Goal: Information Seeking & Learning: Find specific fact

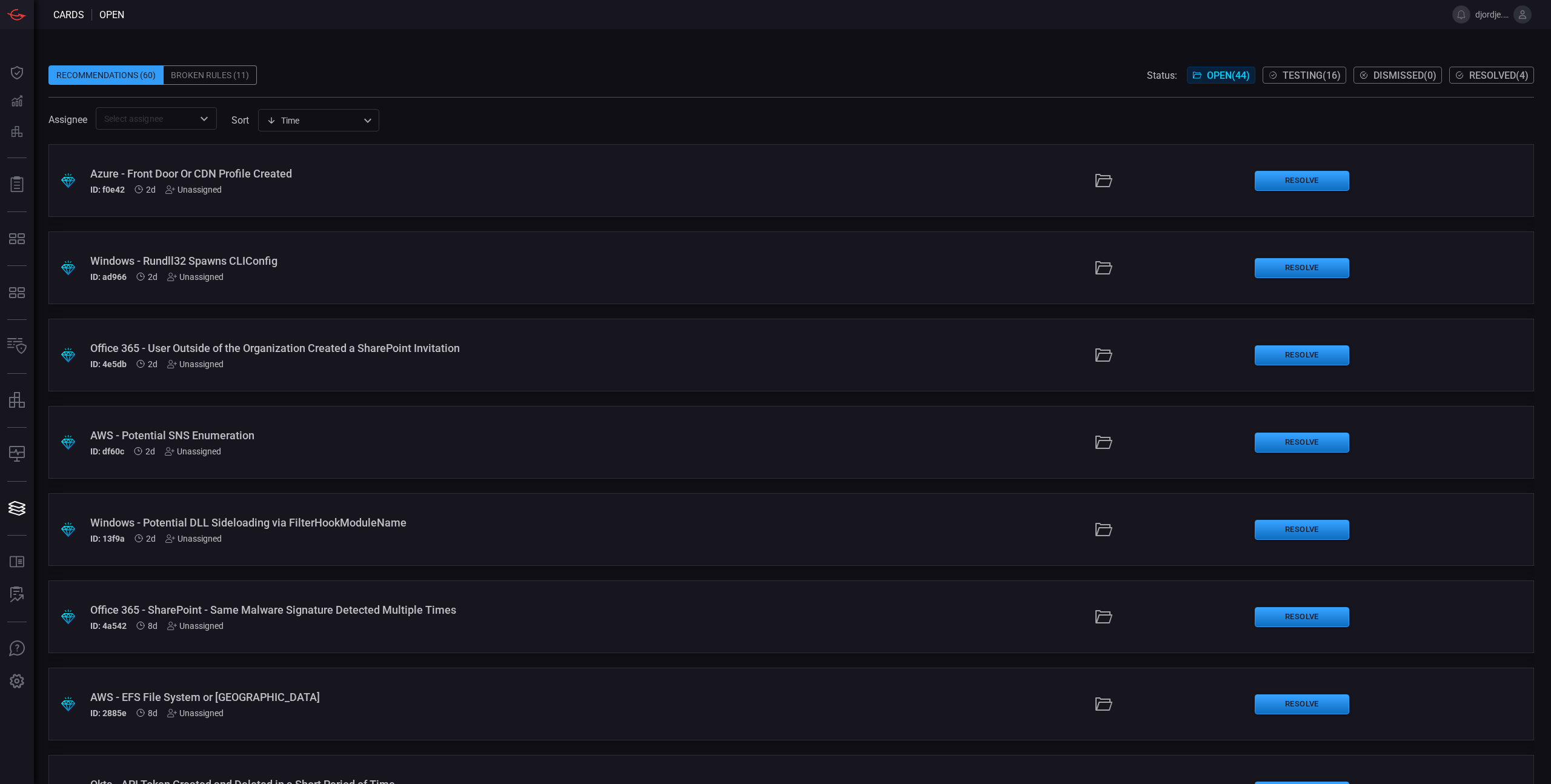
click at [209, 74] on div "Broken Rules (11)" at bounding box center [210, 75] width 94 height 20
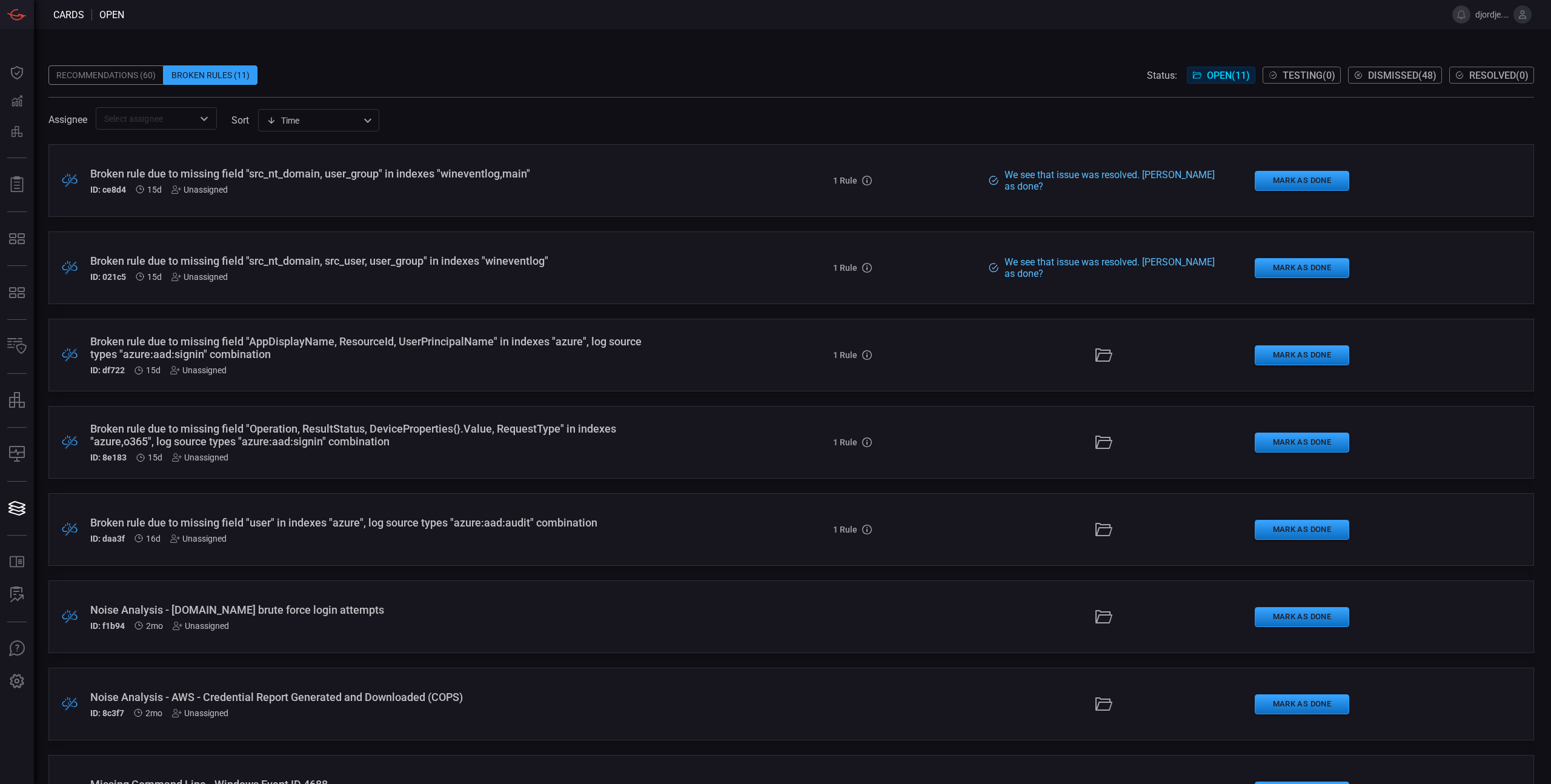
click at [111, 75] on div "Recommendations (60)" at bounding box center [106, 75] width 115 height 20
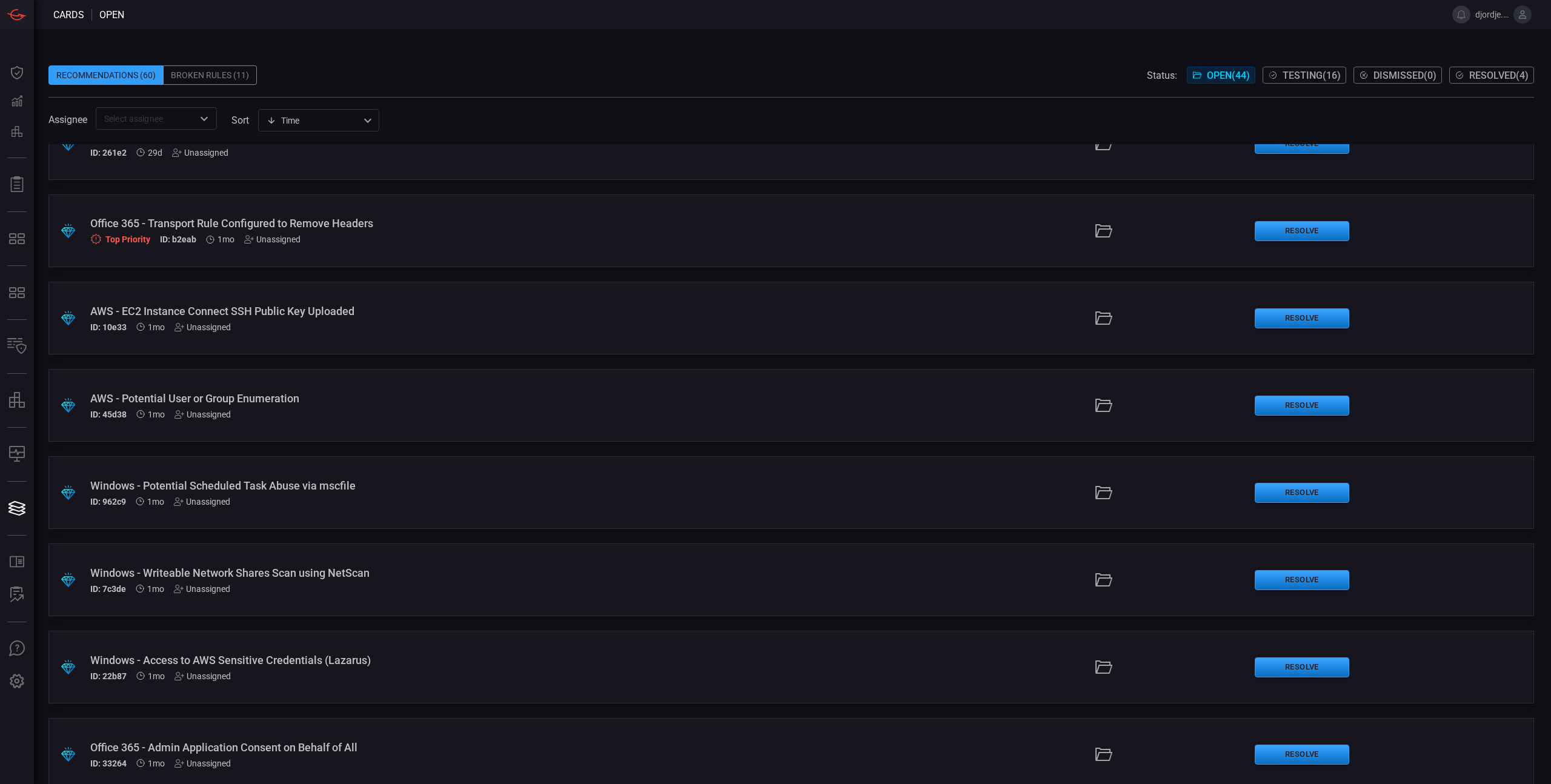
scroll to position [2293, 0]
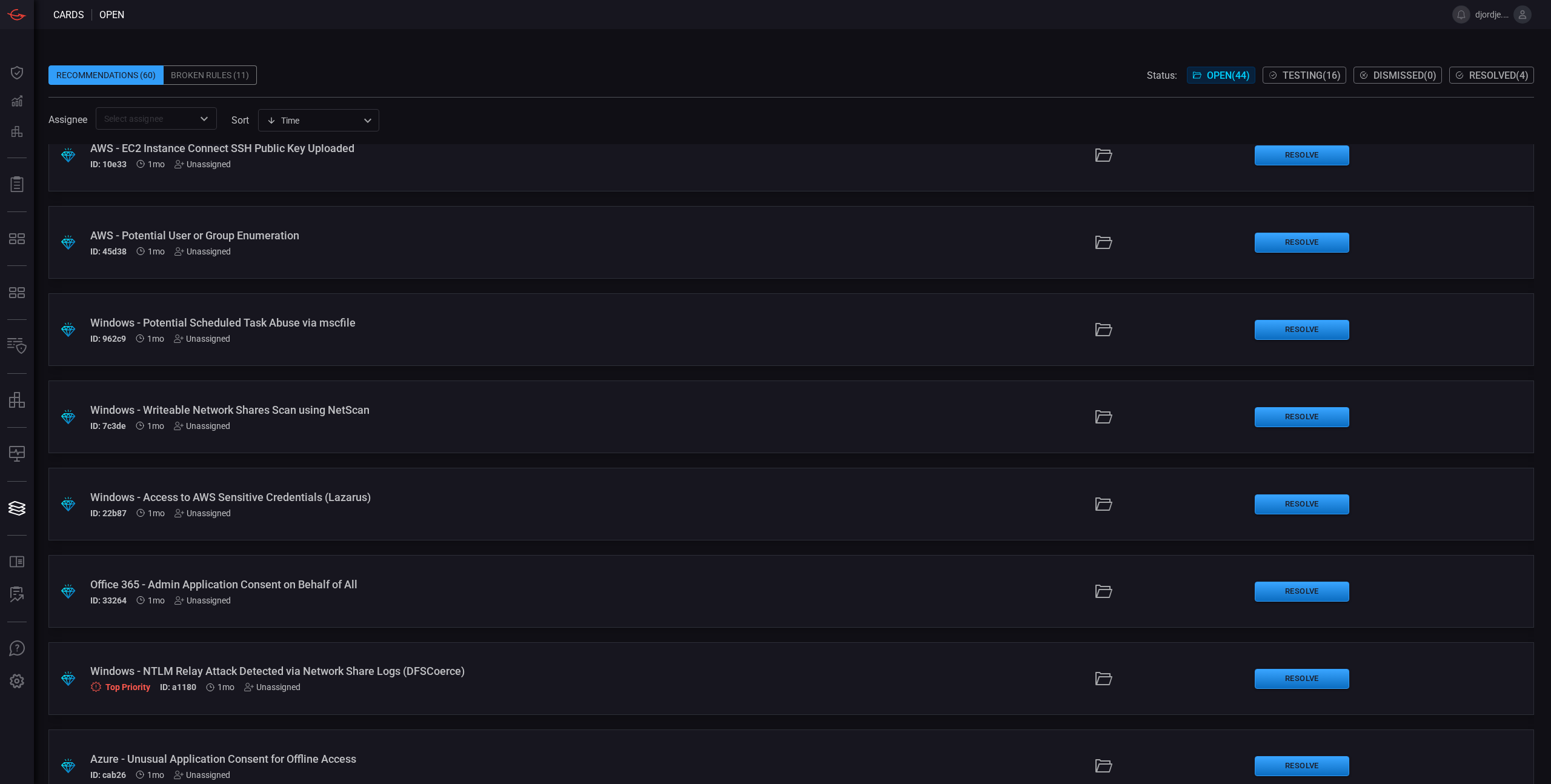
click at [175, 408] on div "Windows - Writeable Network Shares Scan using NetScan" at bounding box center [380, 409] width 578 height 13
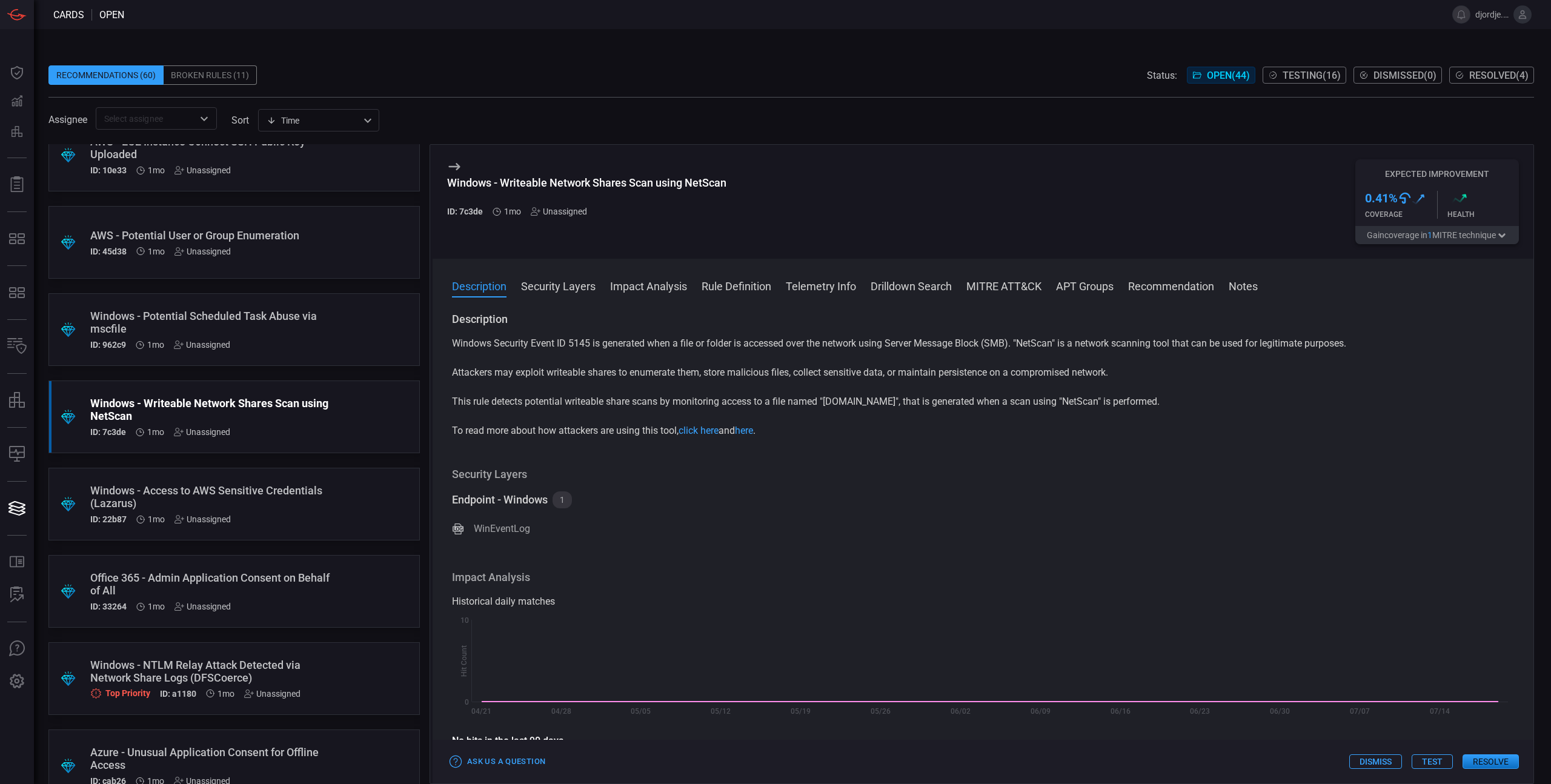
click at [572, 283] on button "Security Layers" at bounding box center [558, 285] width 75 height 15
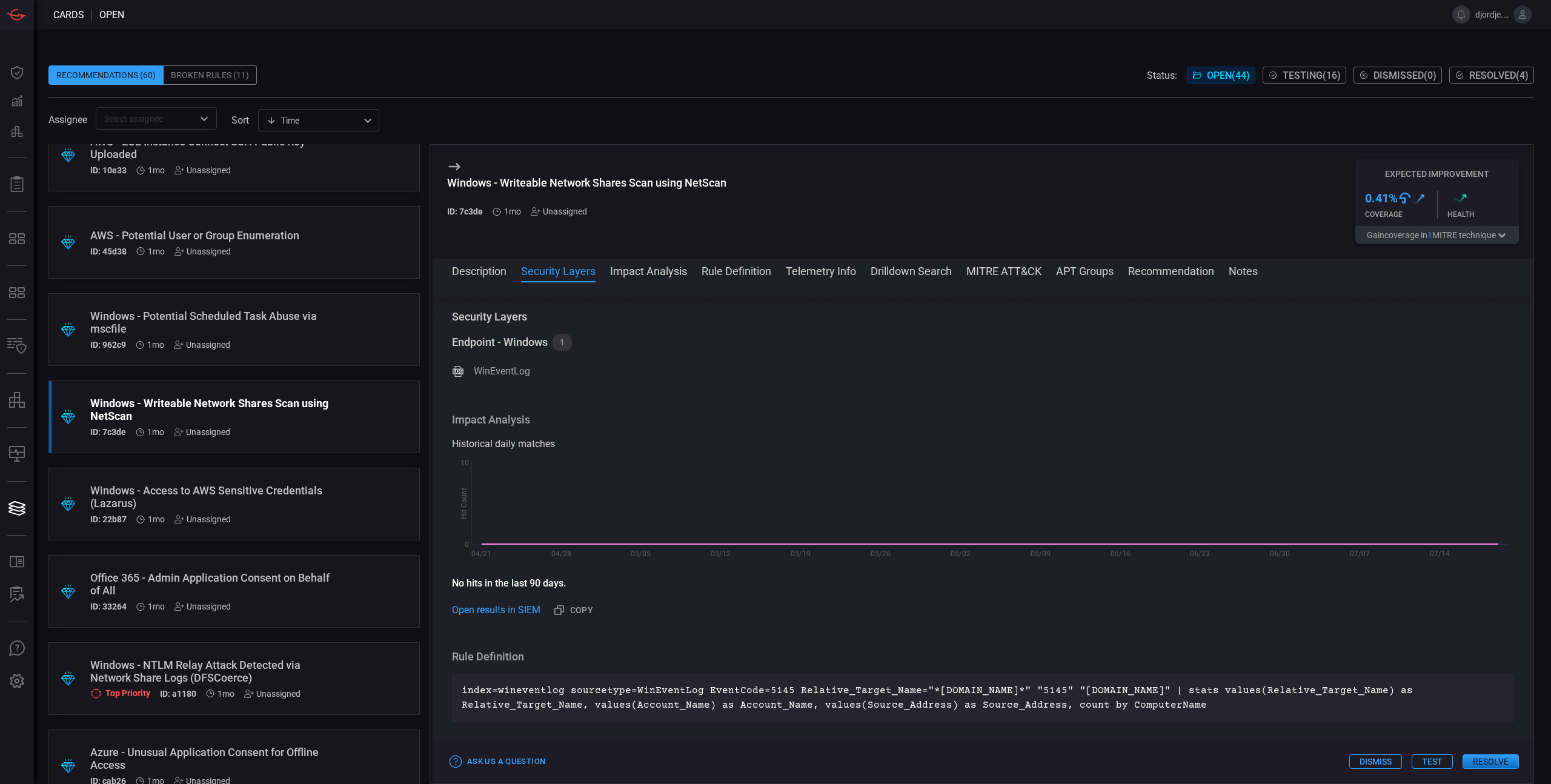
scroll to position [143, 0]
click at [636, 277] on span at bounding box center [983, 287] width 1101 height 20
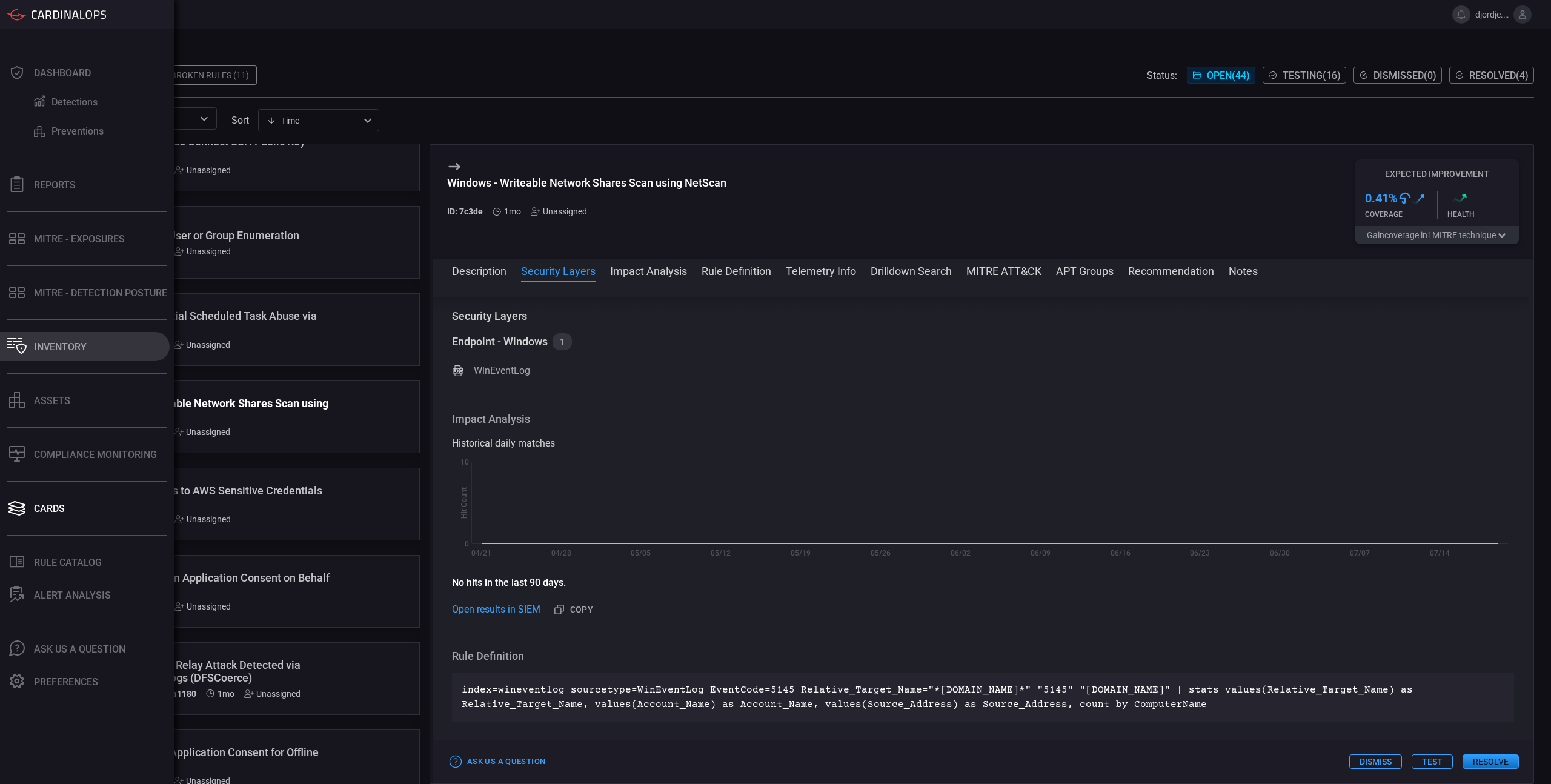
click at [49, 349] on div "Inventory" at bounding box center [59, 347] width 52 height 12
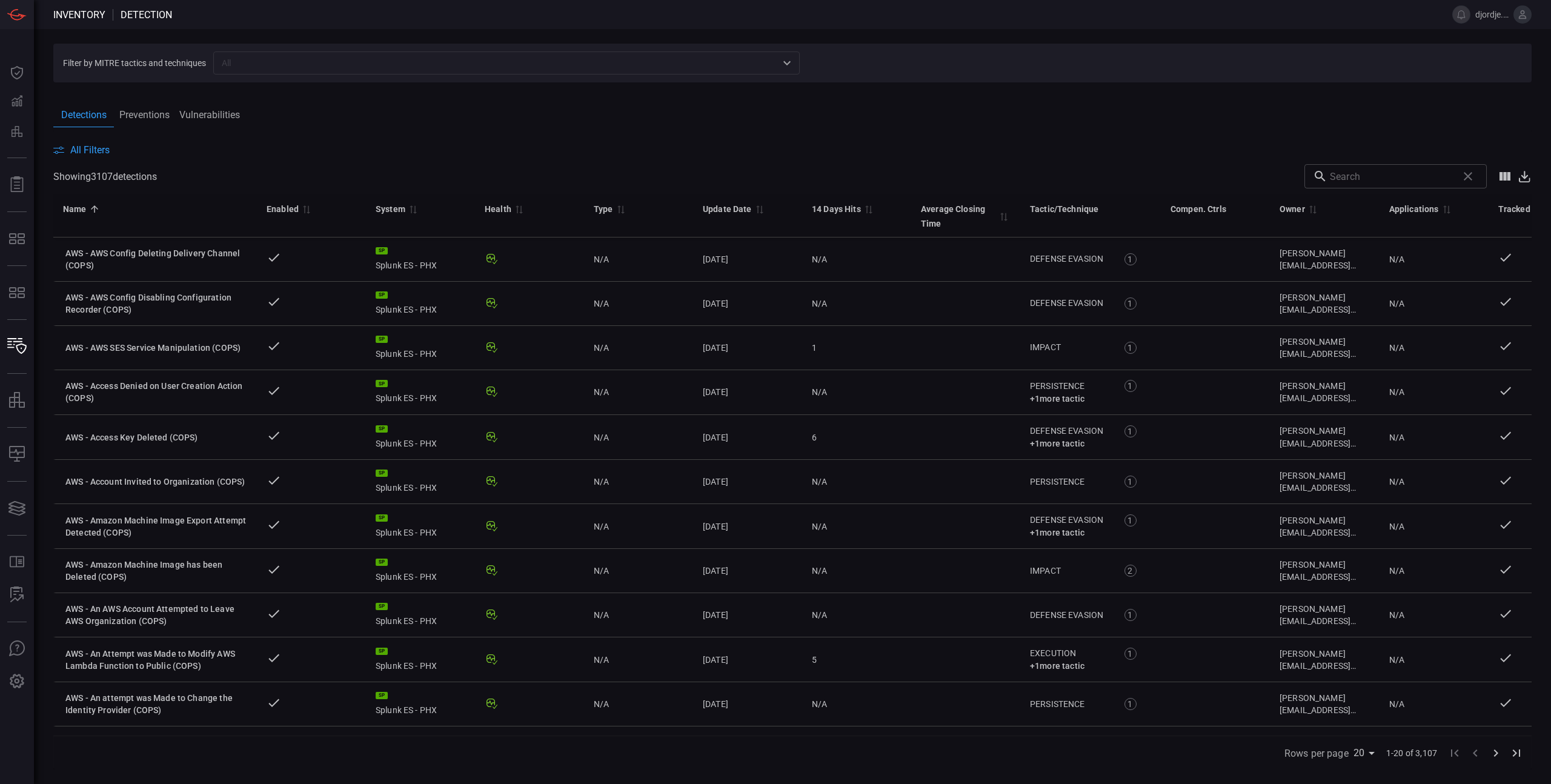
click at [251, 65] on input "text" at bounding box center [496, 62] width 559 height 15
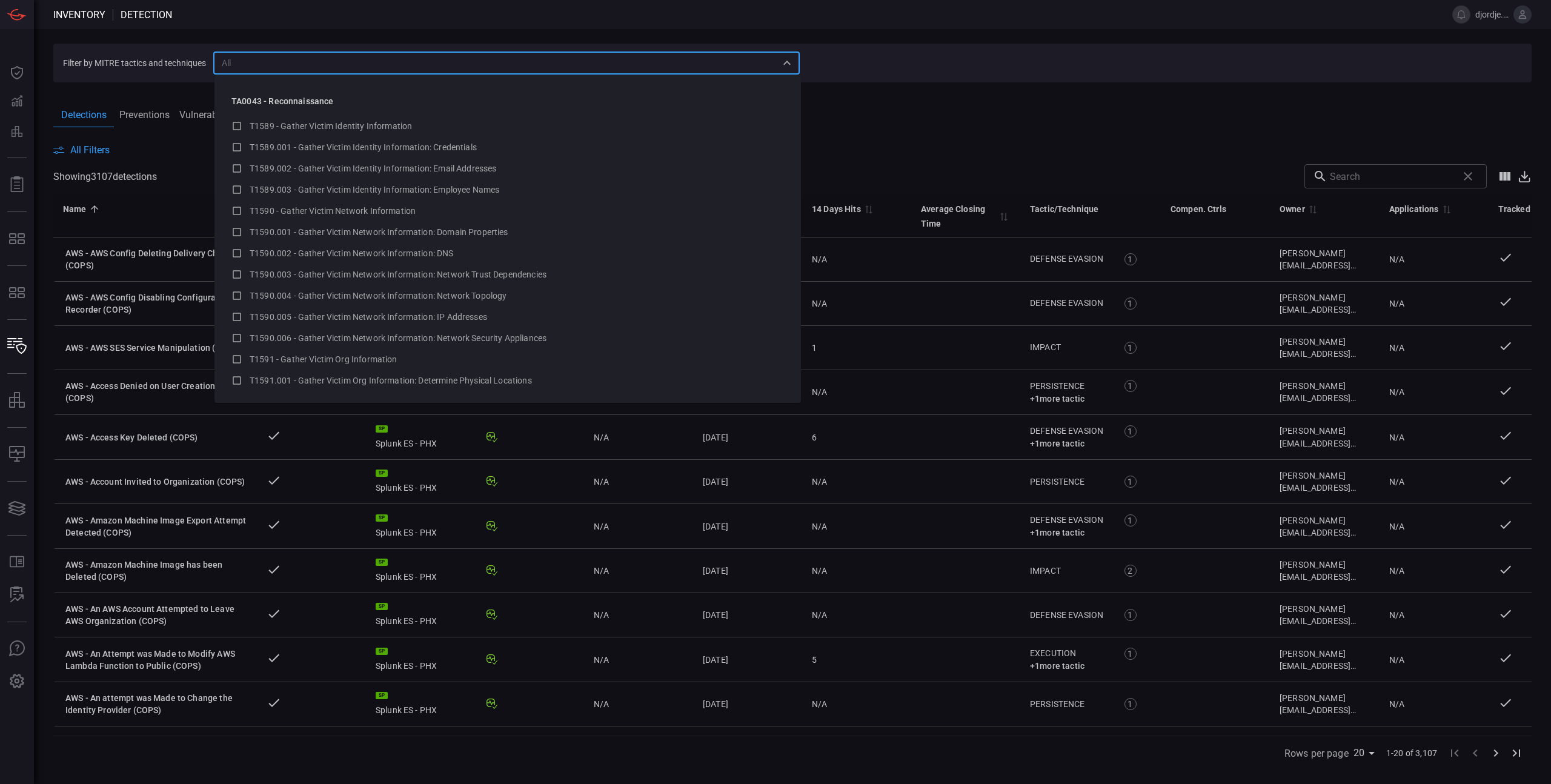
click at [1378, 174] on input "text" at bounding box center [1391, 176] width 123 height 25
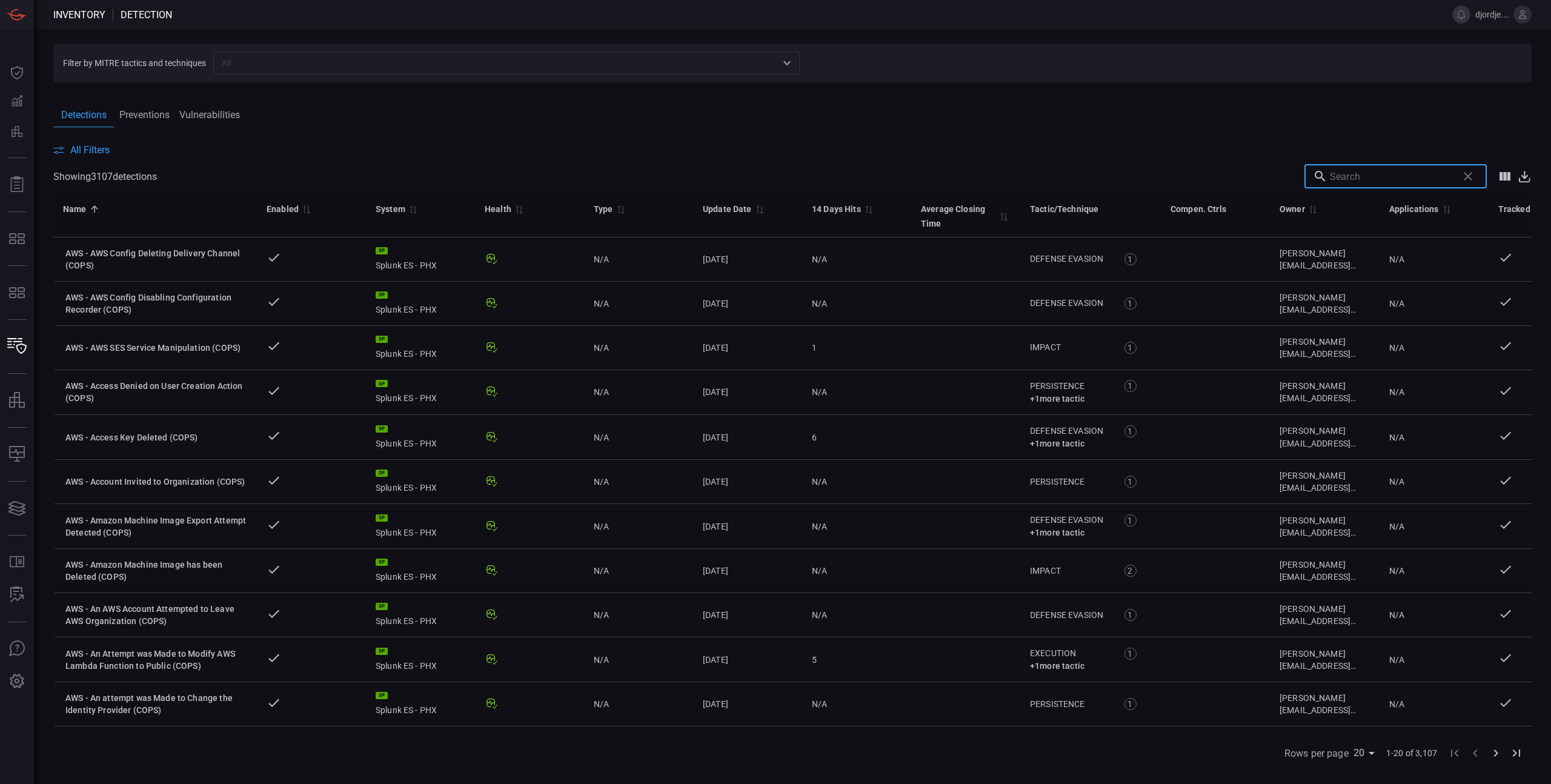
paste input "Okta - Security Behavior Settings Modification (COPS)"
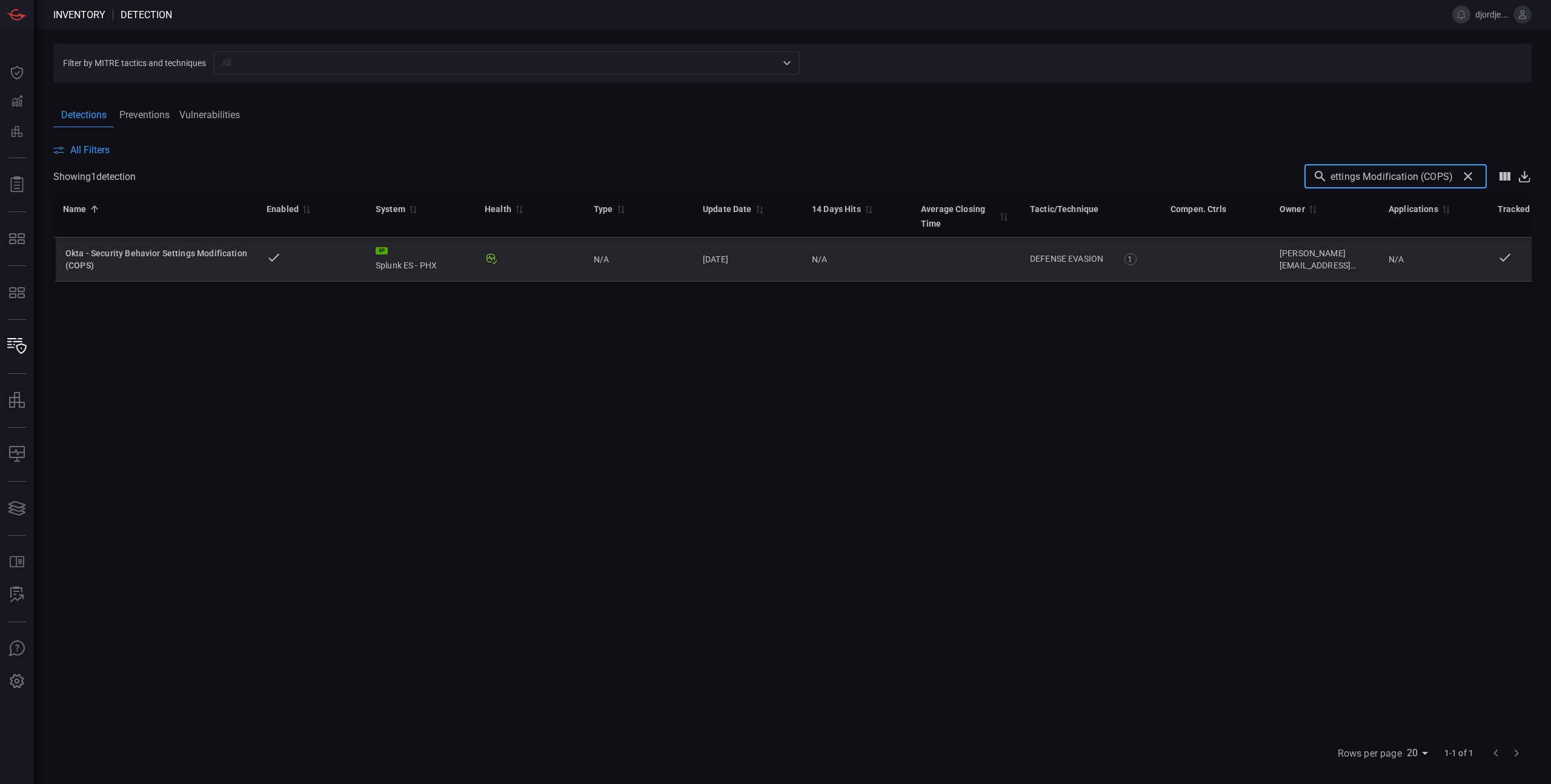
type input "Okta - Security Behavior Settings Modification (COPS)"
click at [182, 255] on div "Okta - Security Behavior Settings Modification (COPS)" at bounding box center [156, 259] width 182 height 25
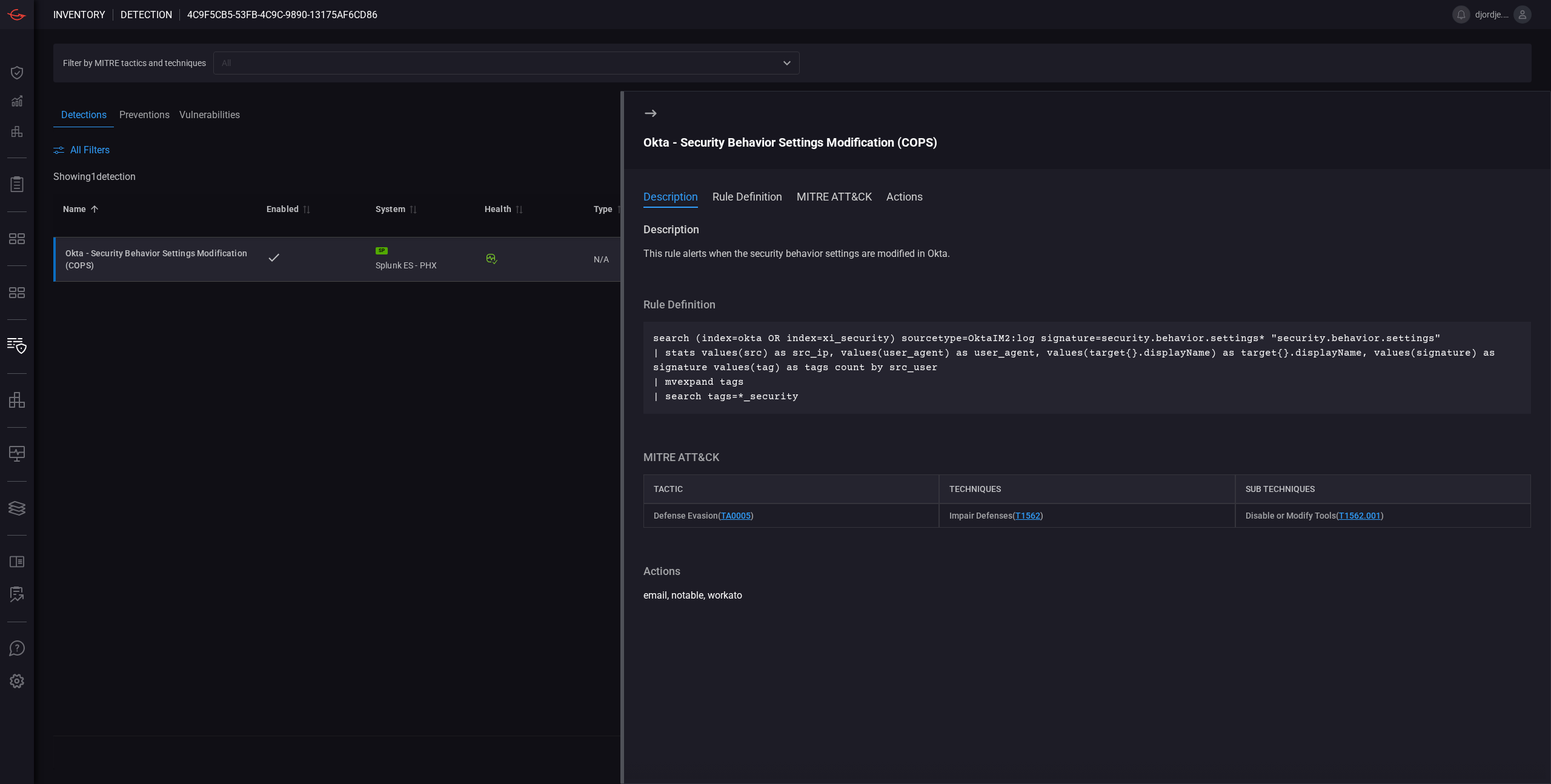
click at [751, 194] on button "Rule Definition" at bounding box center [747, 195] width 70 height 15
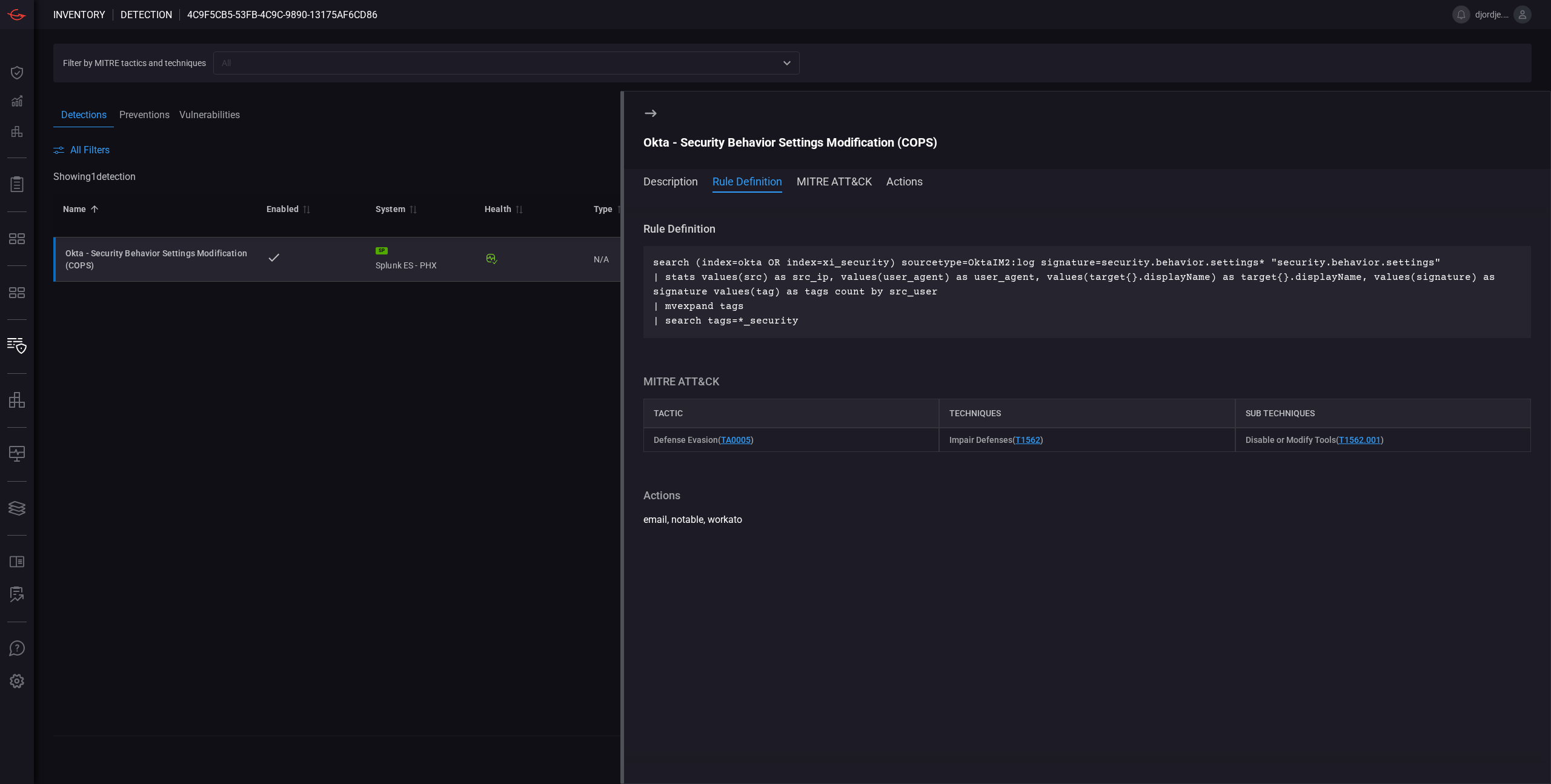
scroll to position [63, 0]
click at [814, 179] on button "MITRE ATT&CK" at bounding box center [835, 180] width 75 height 15
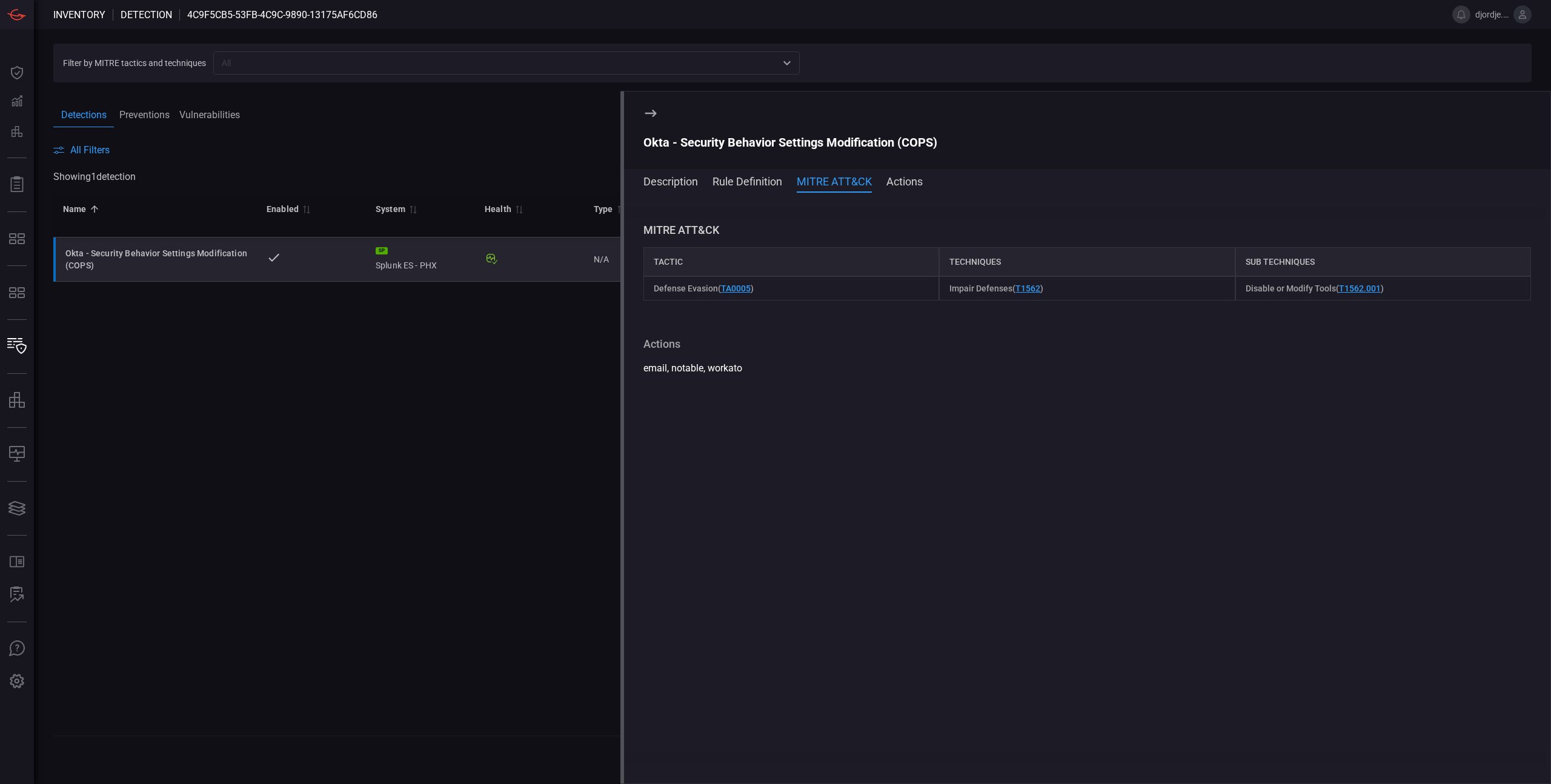
scroll to position [216, 0]
click at [910, 175] on button "Actions" at bounding box center [904, 180] width 37 height 15
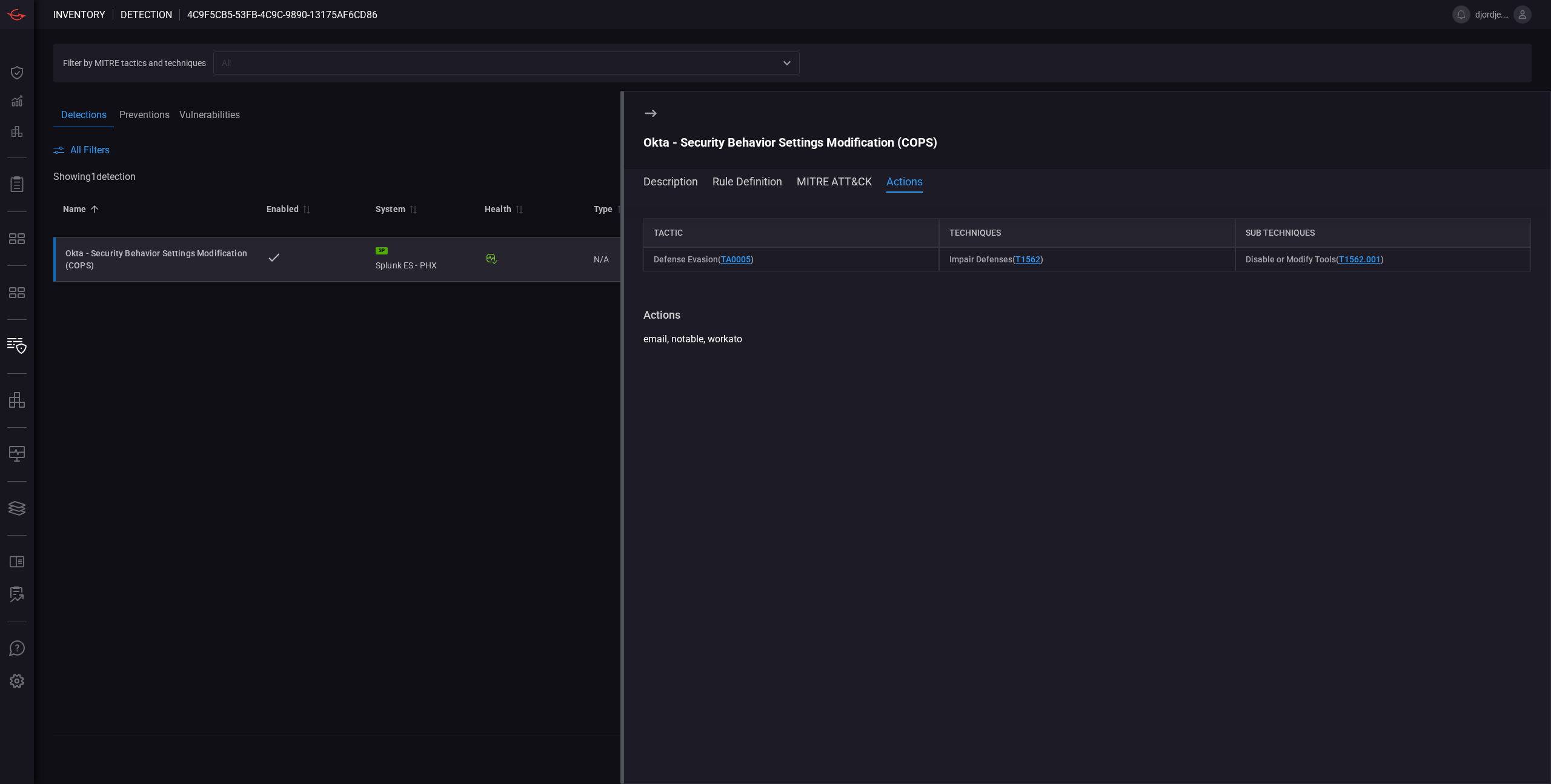
click at [672, 183] on button "Description" at bounding box center [670, 180] width 54 height 15
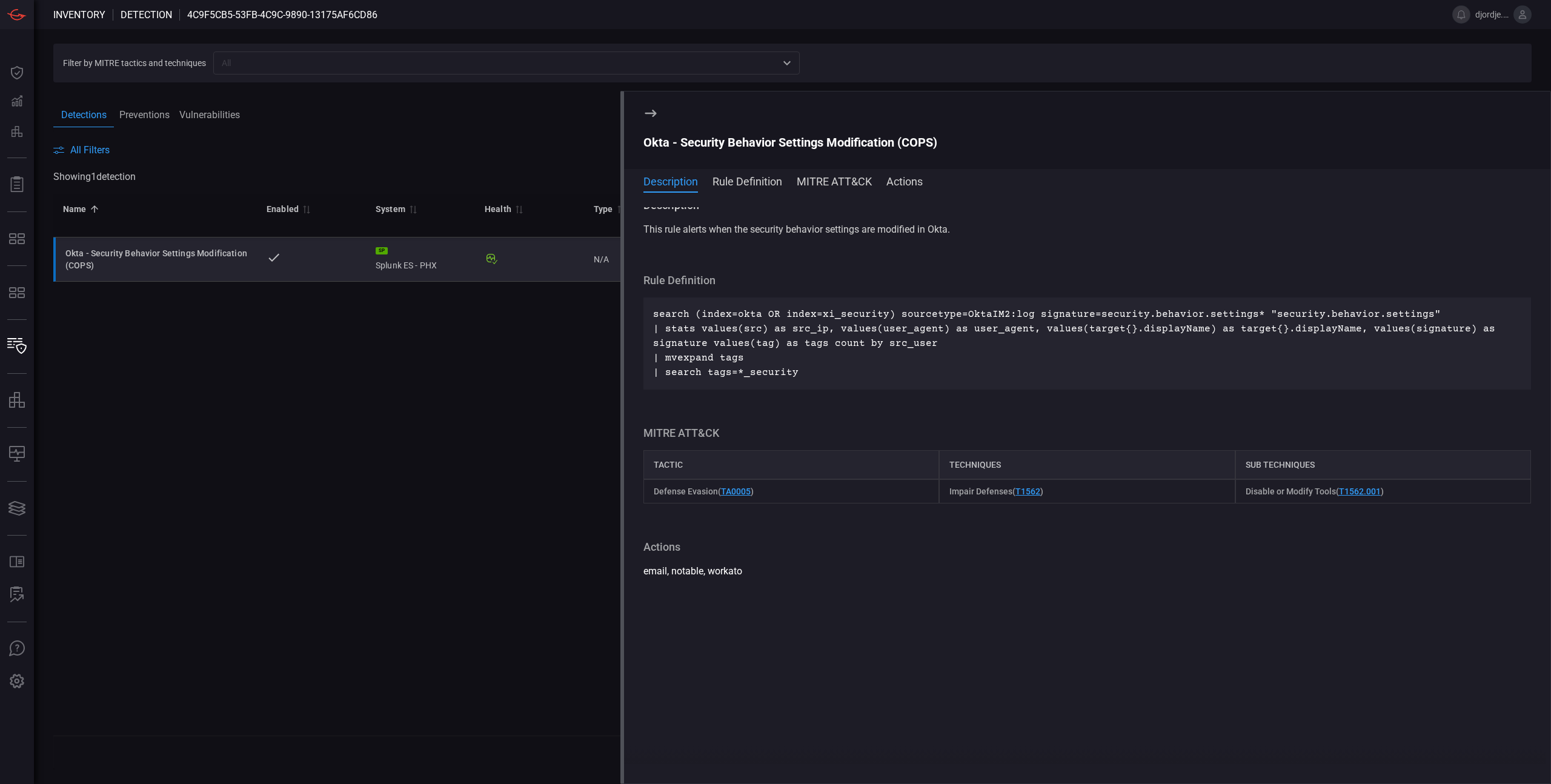
scroll to position [0, 0]
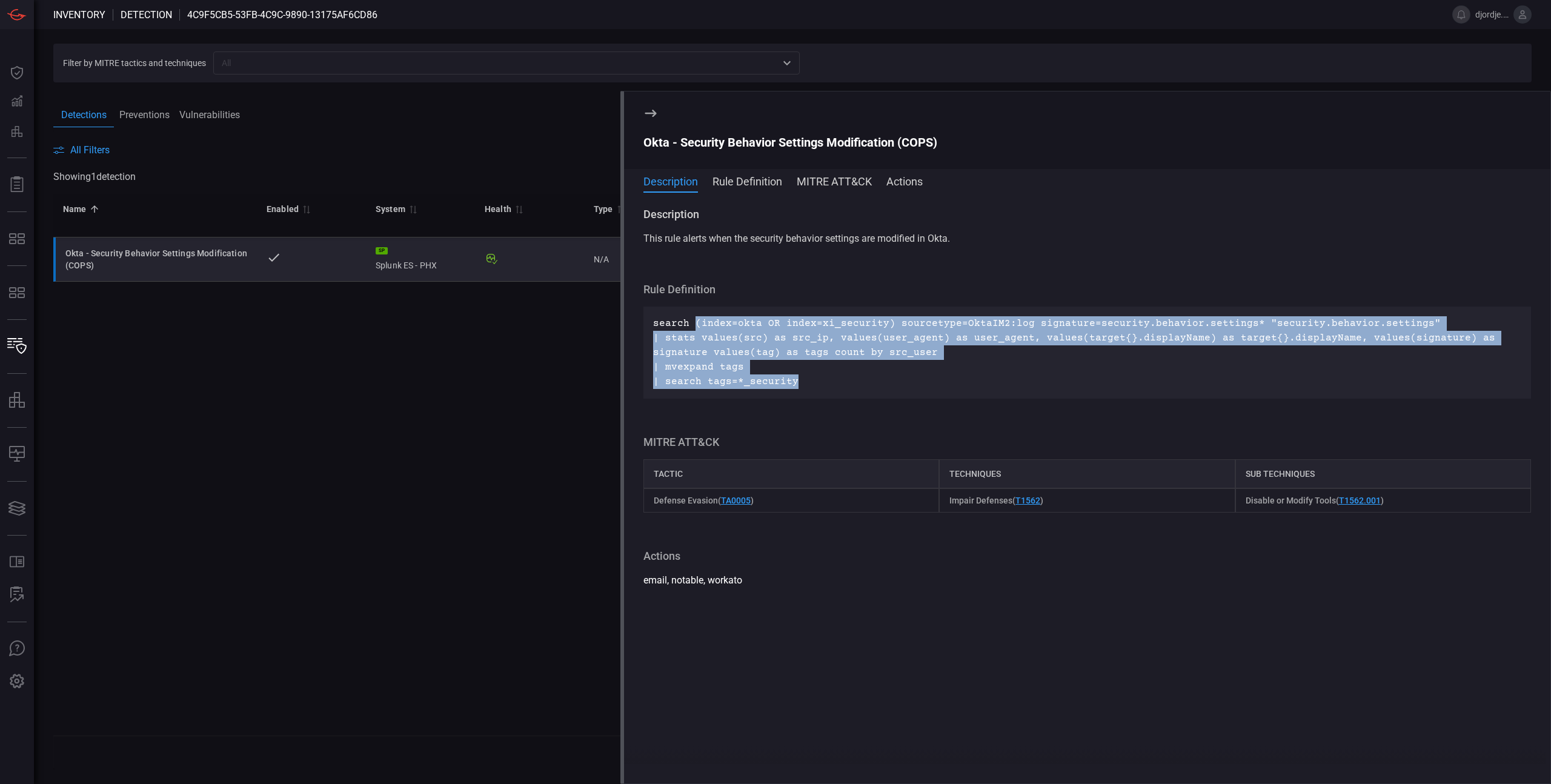
drag, startPoint x: 695, startPoint y: 322, endPoint x: 797, endPoint y: 378, distance: 116.4
click at [797, 379] on p "search (index=okta OR index=xi_security) sourcetype=OktaIM2:log signature=secur…" at bounding box center [1087, 353] width 868 height 73
copy p "(index=okta OR index=xi_security) sourcetype=OktaIM2:log signature=security.beh…"
click at [887, 352] on p "search (index=okta OR index=xi_security) sourcetype=OktaIM2:log signature=secur…" at bounding box center [1087, 353] width 868 height 73
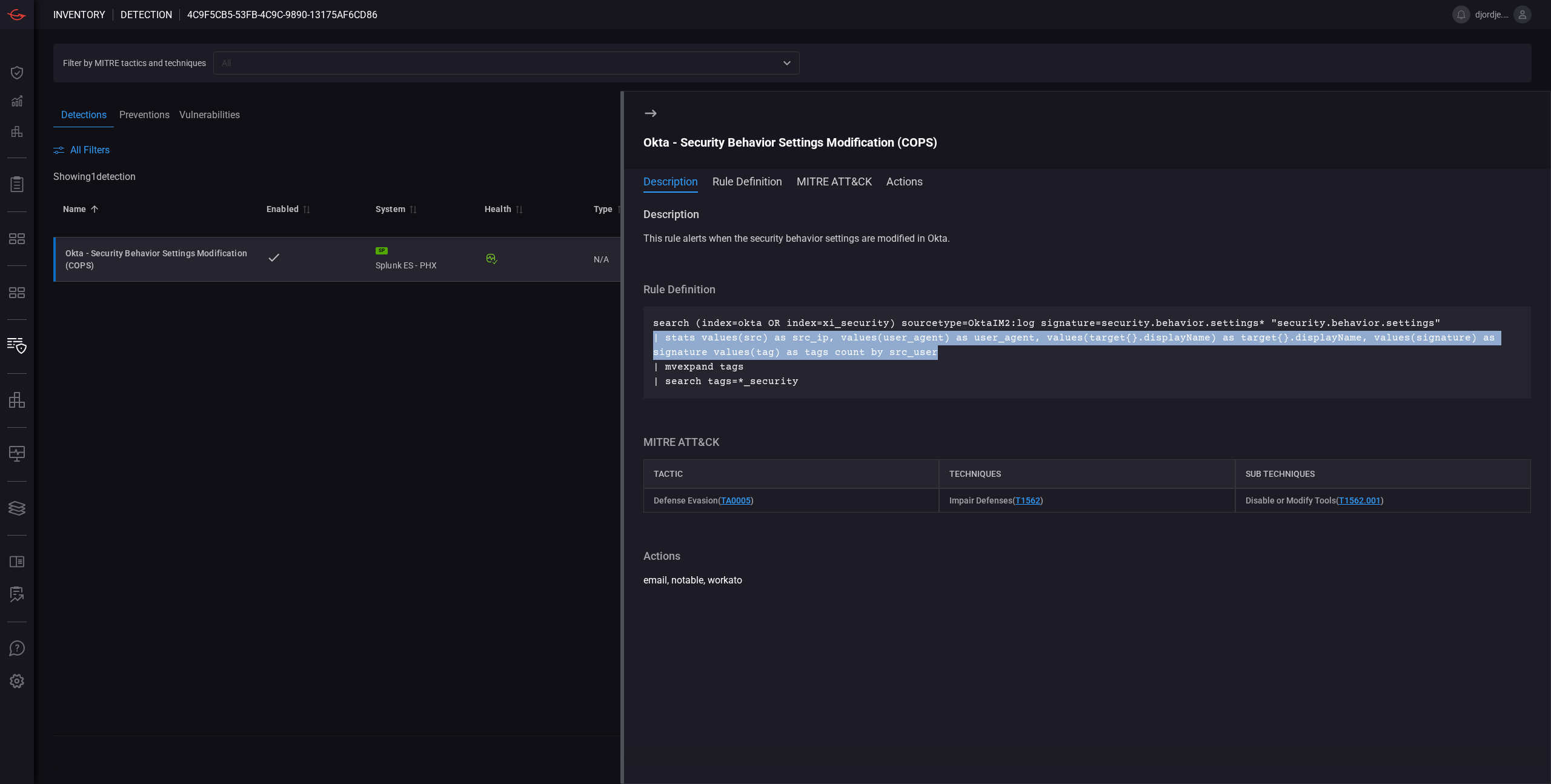
drag, startPoint x: 655, startPoint y: 336, endPoint x: 873, endPoint y: 355, distance: 218.8
click at [873, 355] on p "search (index=okta OR index=xi_security) sourcetype=OktaIM2:log signature=secur…" at bounding box center [1087, 353] width 868 height 73
copy p "| stats values(src) as src_ip, values(user_agent) as user_agent, values(target{…"
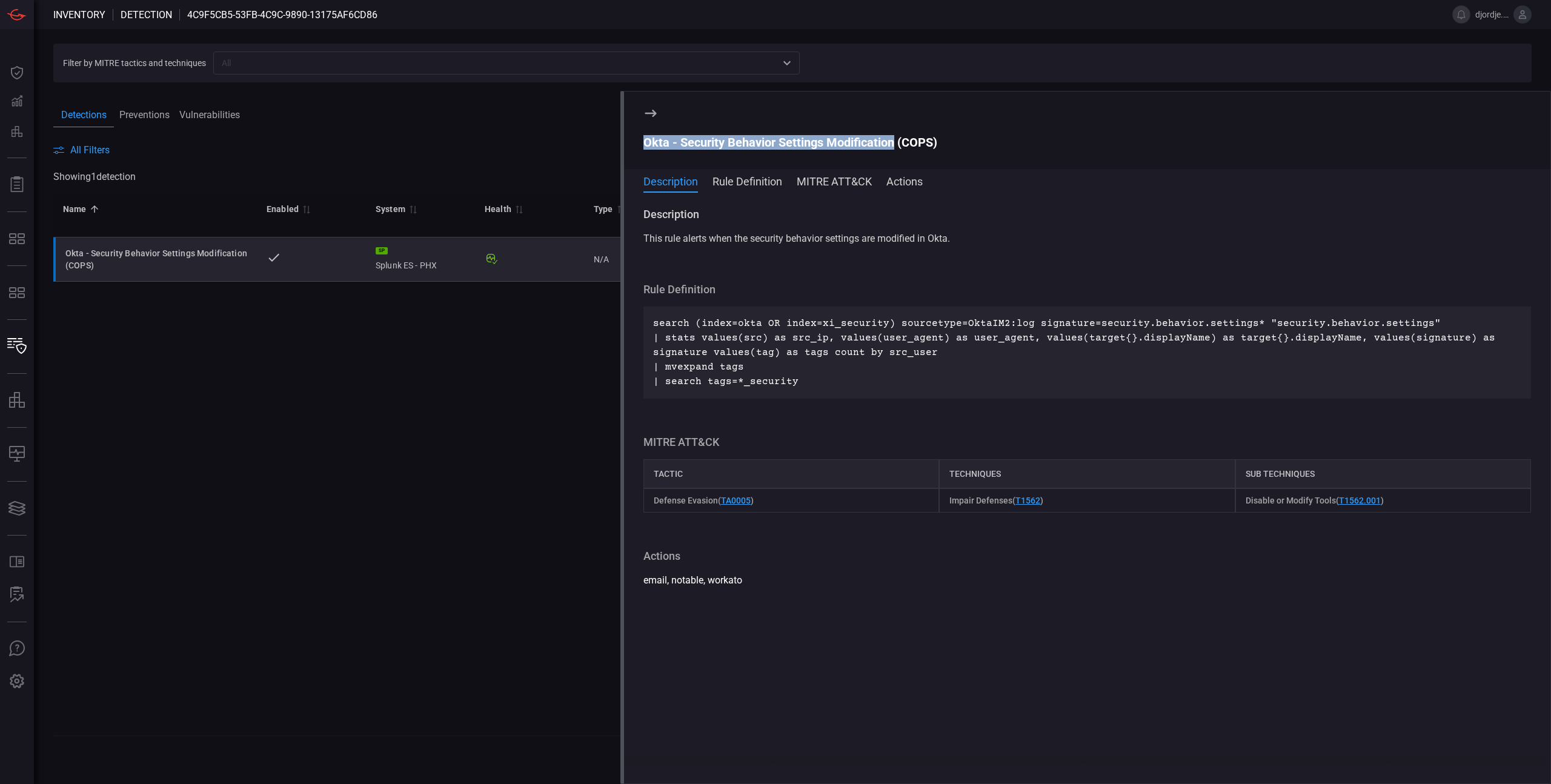
drag, startPoint x: 645, startPoint y: 144, endPoint x: 893, endPoint y: 140, distance: 248.0
click at [893, 140] on div "Okta - Security Behavior Settings Modification (COPS)" at bounding box center [1087, 142] width 888 height 15
copy div "Okta - Security Behavior Settings Modification"
